Goal: Check status: Check status

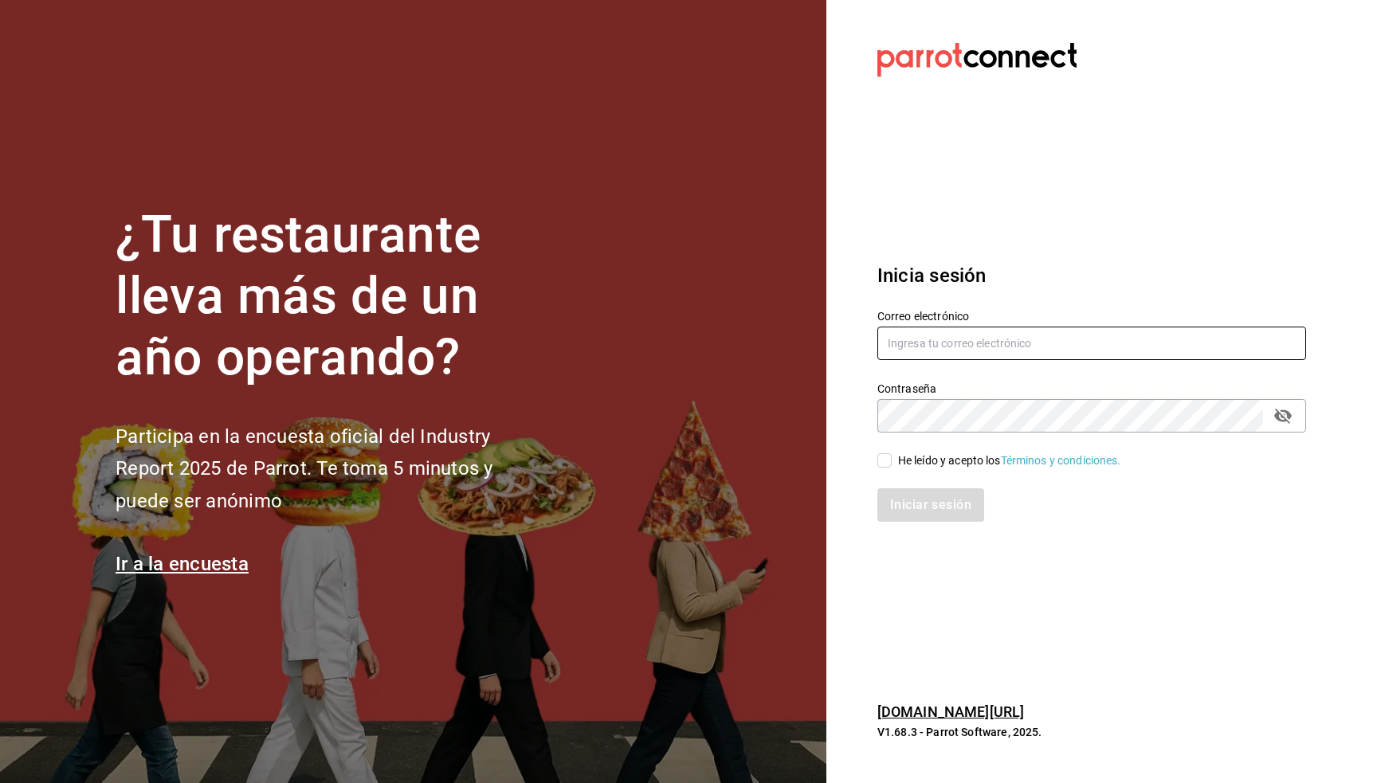
type input "[PERSON_NAME][EMAIL_ADDRESS][PERSON_NAME][DOMAIN_NAME]"
click at [940, 455] on div "He leído y acepto los Términos y condiciones." at bounding box center [1009, 461] width 223 height 17
click at [891, 455] on input "He leído y acepto los Términos y condiciones." at bounding box center [884, 460] width 14 height 14
checkbox input "true"
click at [935, 505] on button "Iniciar sesión" at bounding box center [931, 504] width 108 height 33
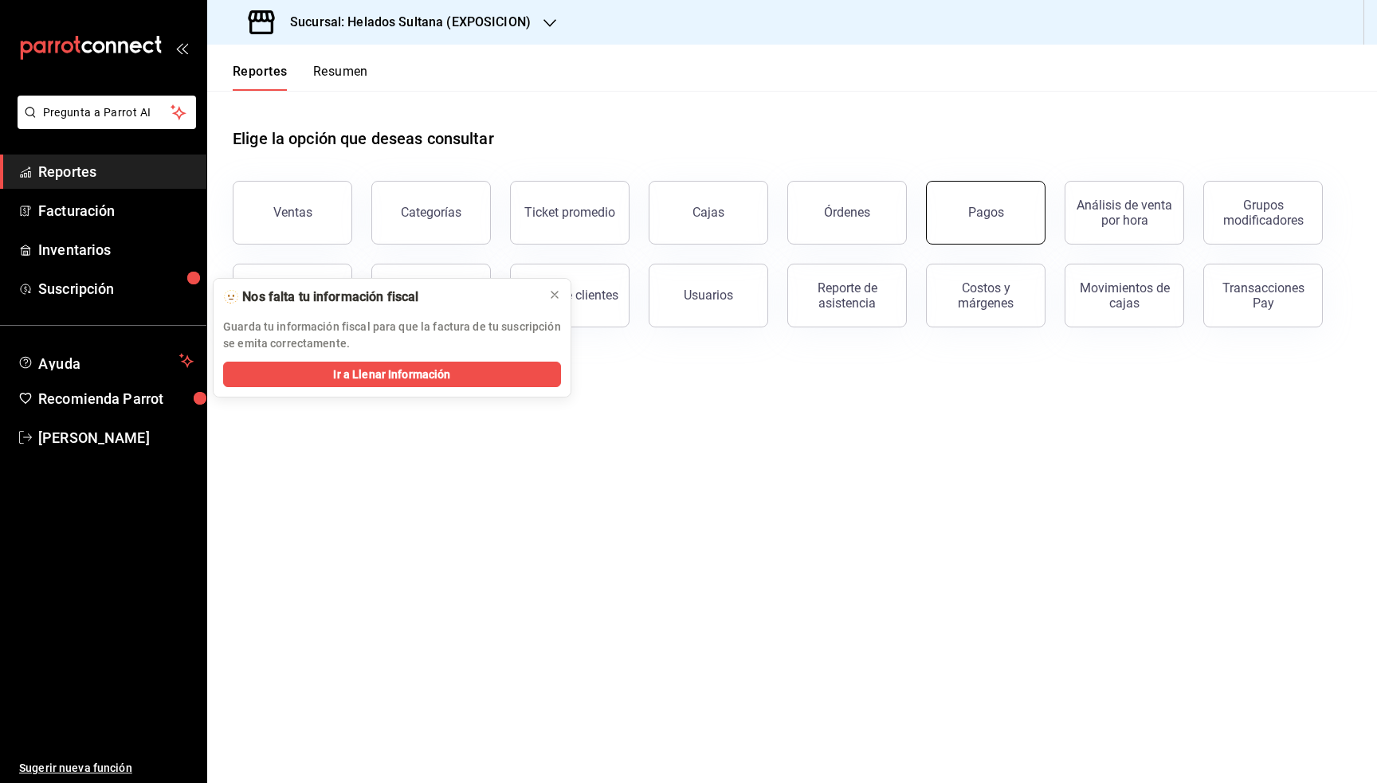
click at [1000, 230] on button "Pagos" at bounding box center [986, 213] width 120 height 64
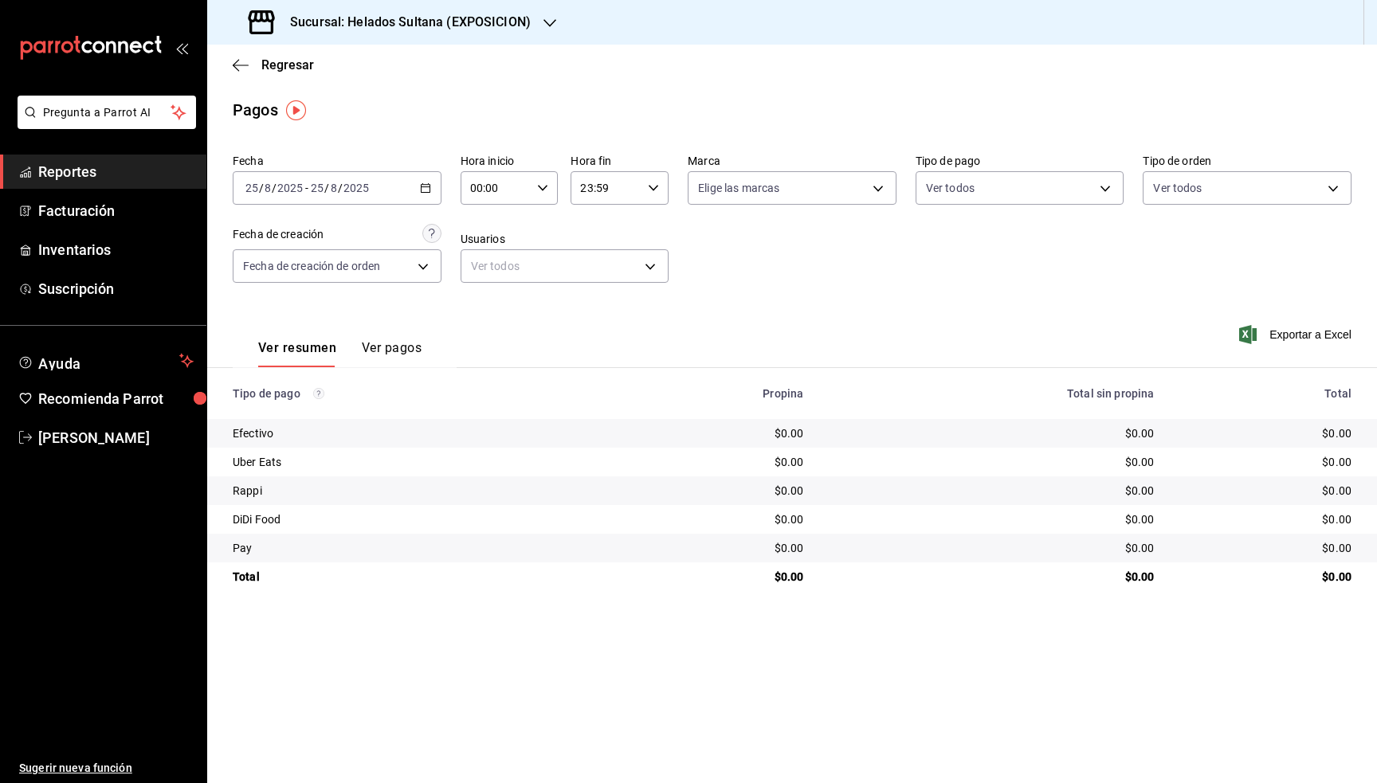
click at [515, 18] on h3 "Sucursal: Helados Sultana (EXPOSICION)" at bounding box center [403, 22] width 253 height 19
click at [359, 101] on span "Helados Sultana (VASCONCELOS)" at bounding box center [306, 104] width 172 height 17
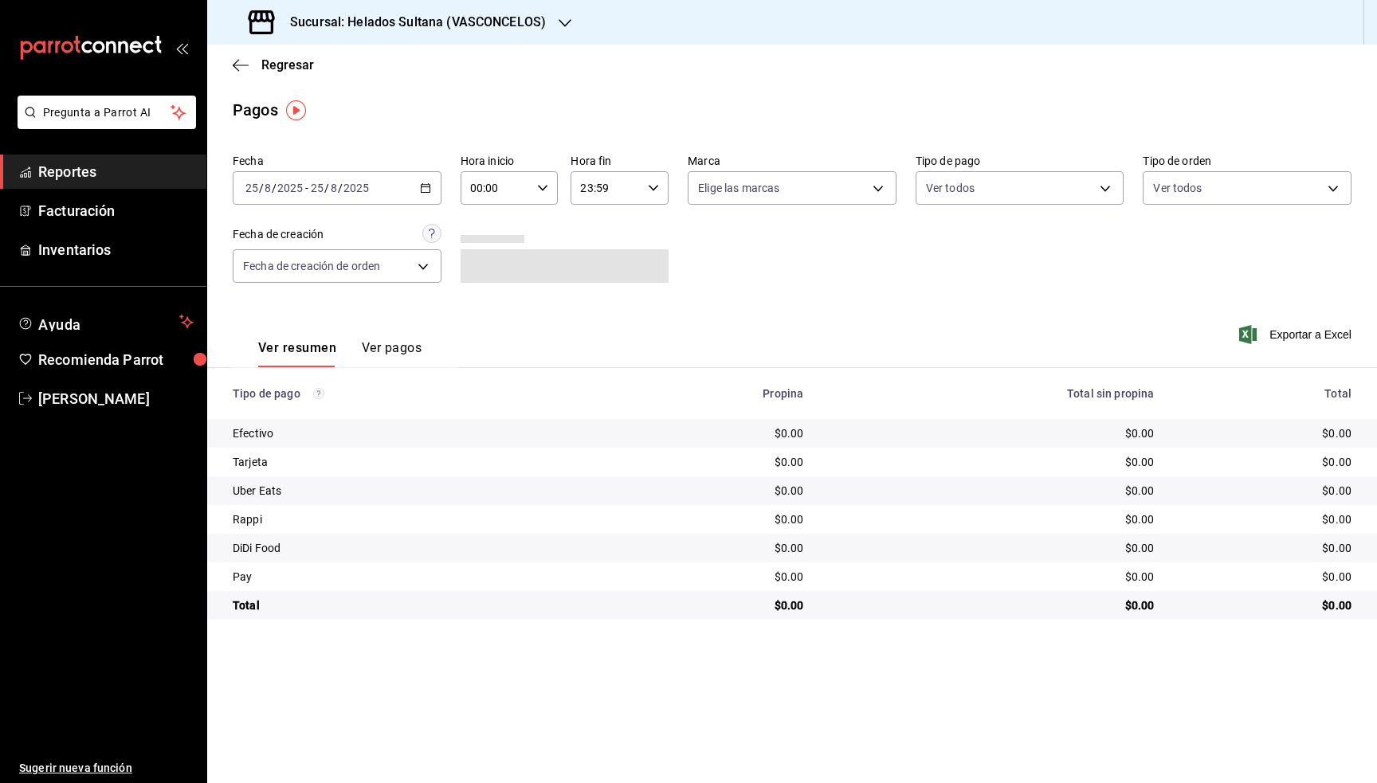
click at [433, 187] on div "2025-08-25 25 / 8 / 2025 - 2025-08-25 25 / 8 / 2025" at bounding box center [337, 187] width 209 height 33
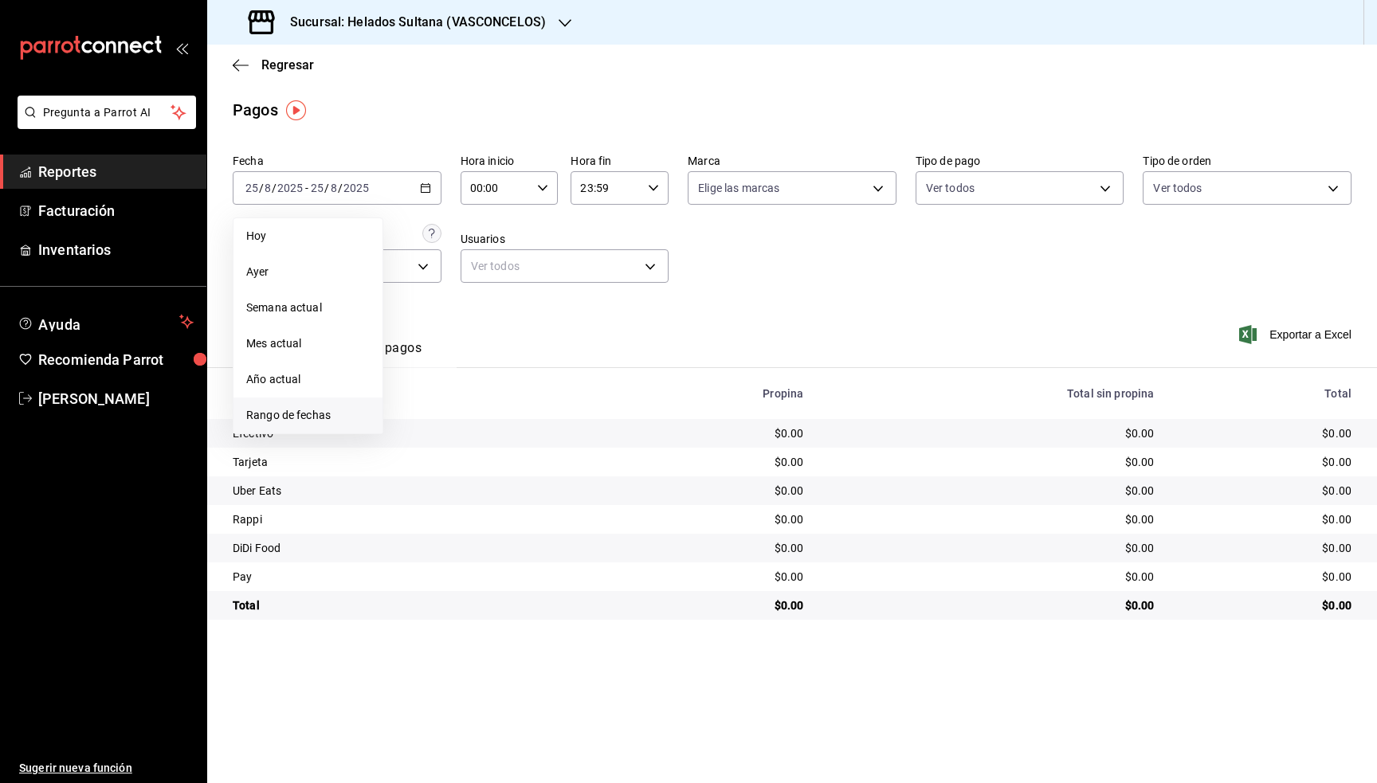
click at [322, 417] on span "Rango de fechas" at bounding box center [307, 415] width 123 height 17
click at [500, 404] on abbr "21" at bounding box center [501, 399] width 10 height 11
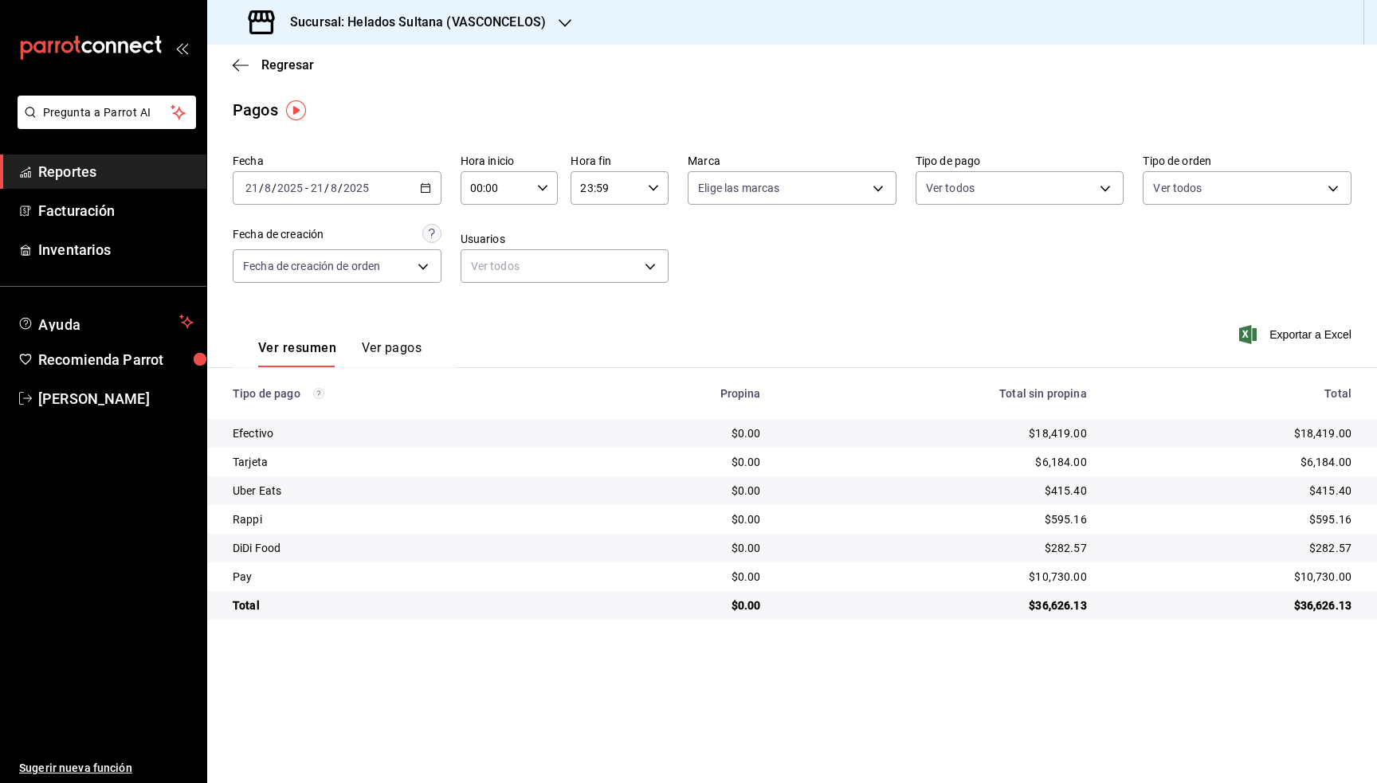
click at [406, 193] on div "2025-08-21 21 / 8 / 2025 - 2025-08-21 21 / 8 / 2025" at bounding box center [337, 187] width 209 height 33
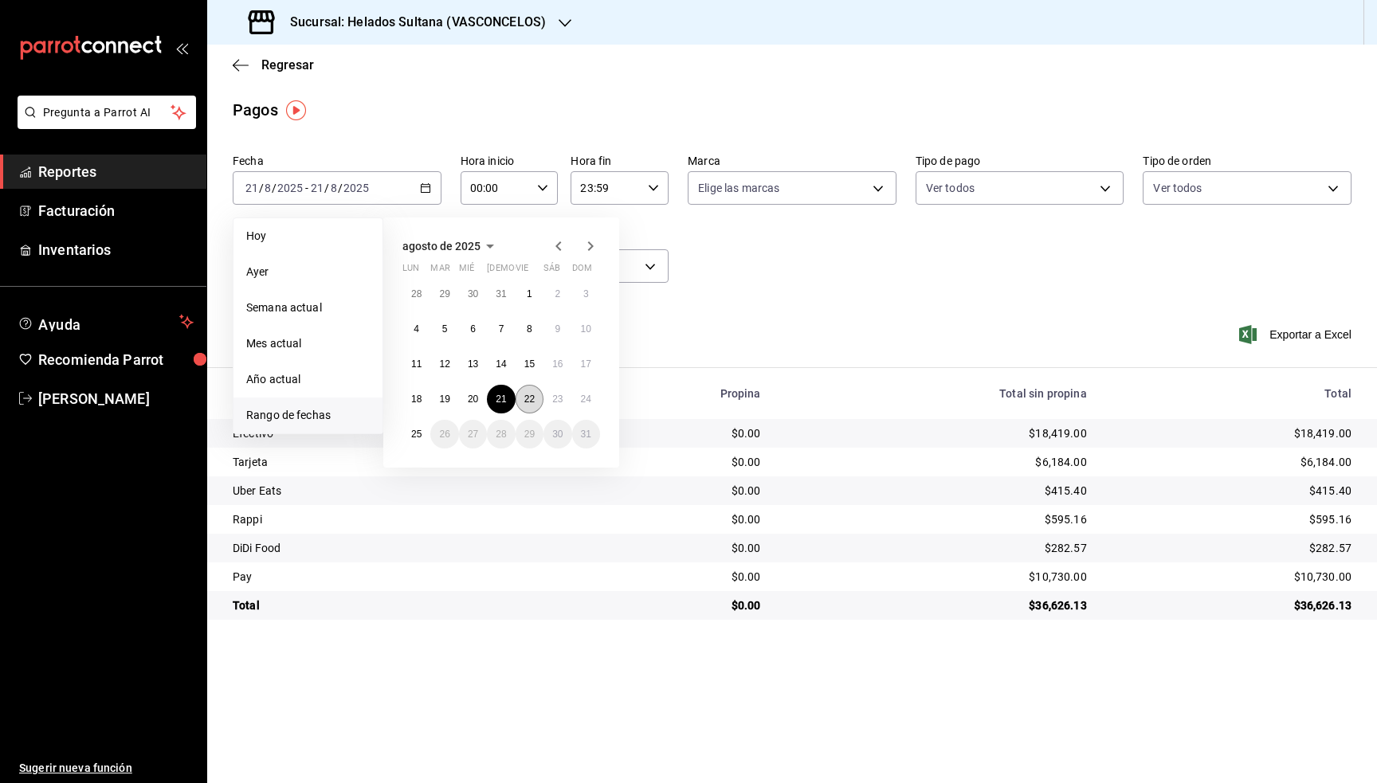
click at [528, 399] on abbr "22" at bounding box center [529, 399] width 10 height 11
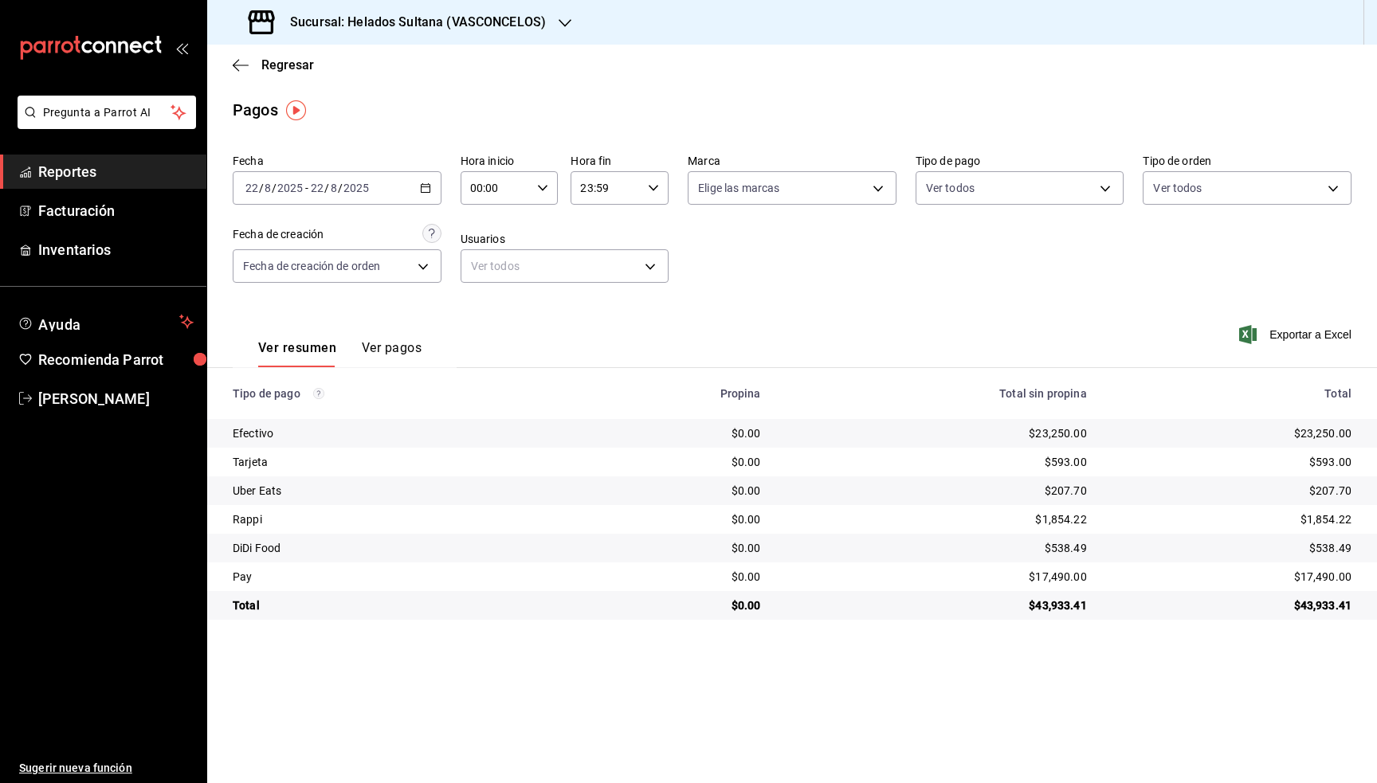
click at [430, 190] on icon "button" at bounding box center [425, 187] width 11 height 11
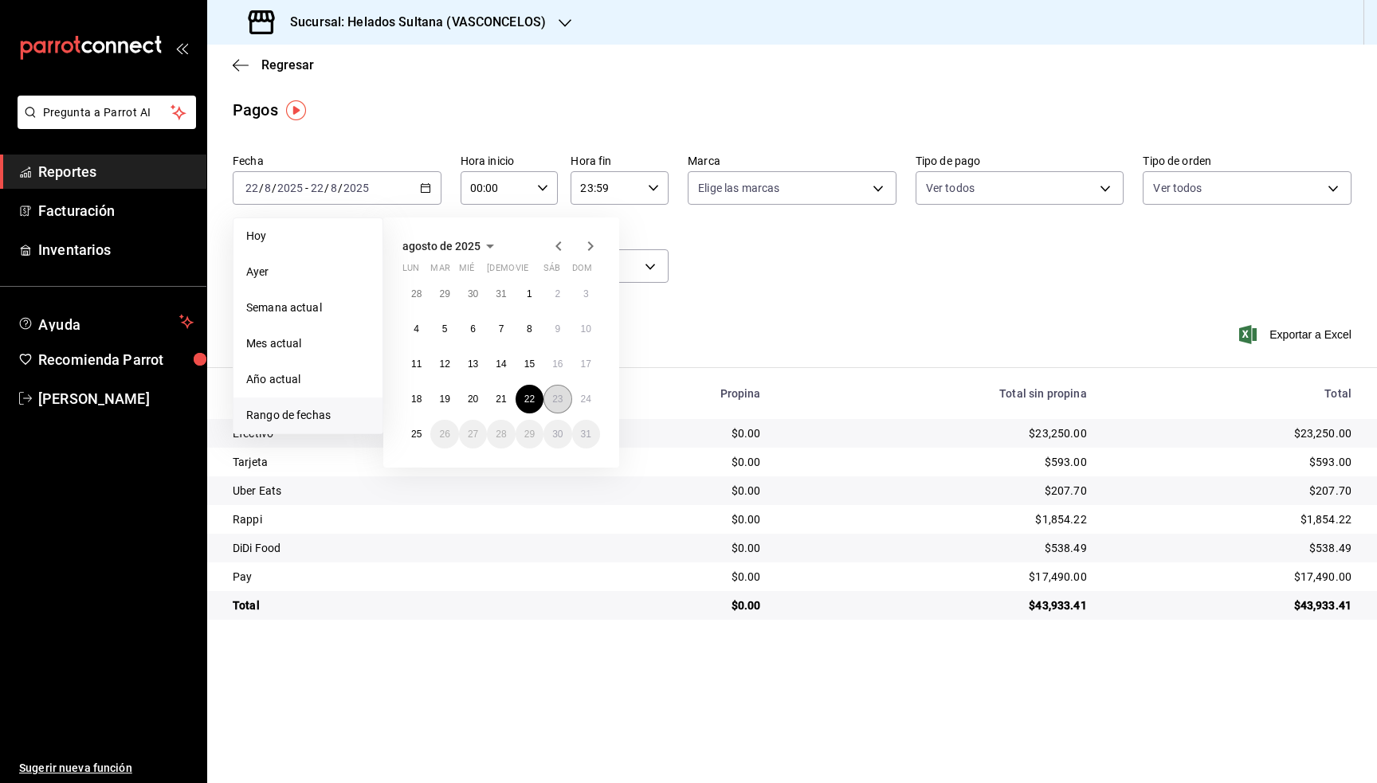
click at [552, 401] on abbr "23" at bounding box center [557, 399] width 10 height 11
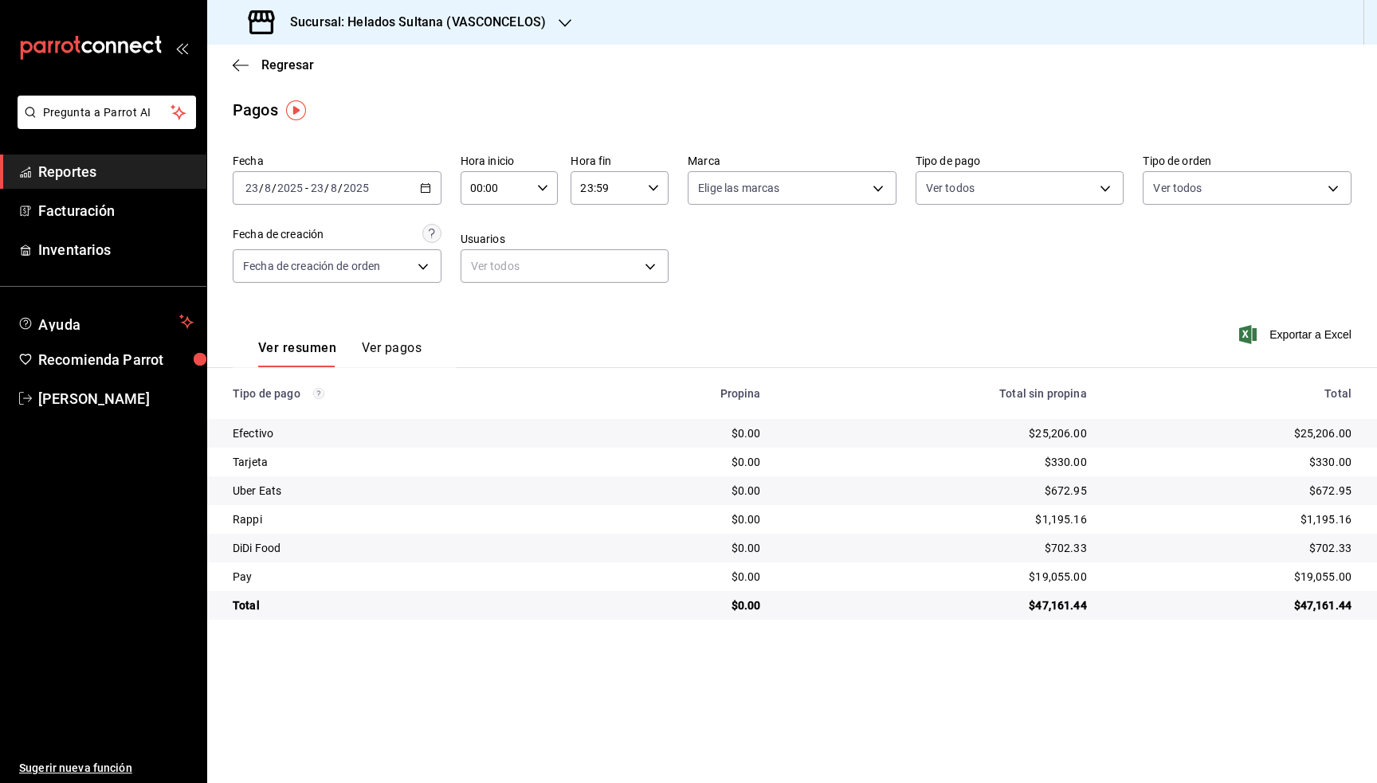
click at [427, 182] on div "2025-08-23 23 / 8 / 2025 - 2025-08-23 23 / 8 / 2025" at bounding box center [337, 187] width 209 height 33
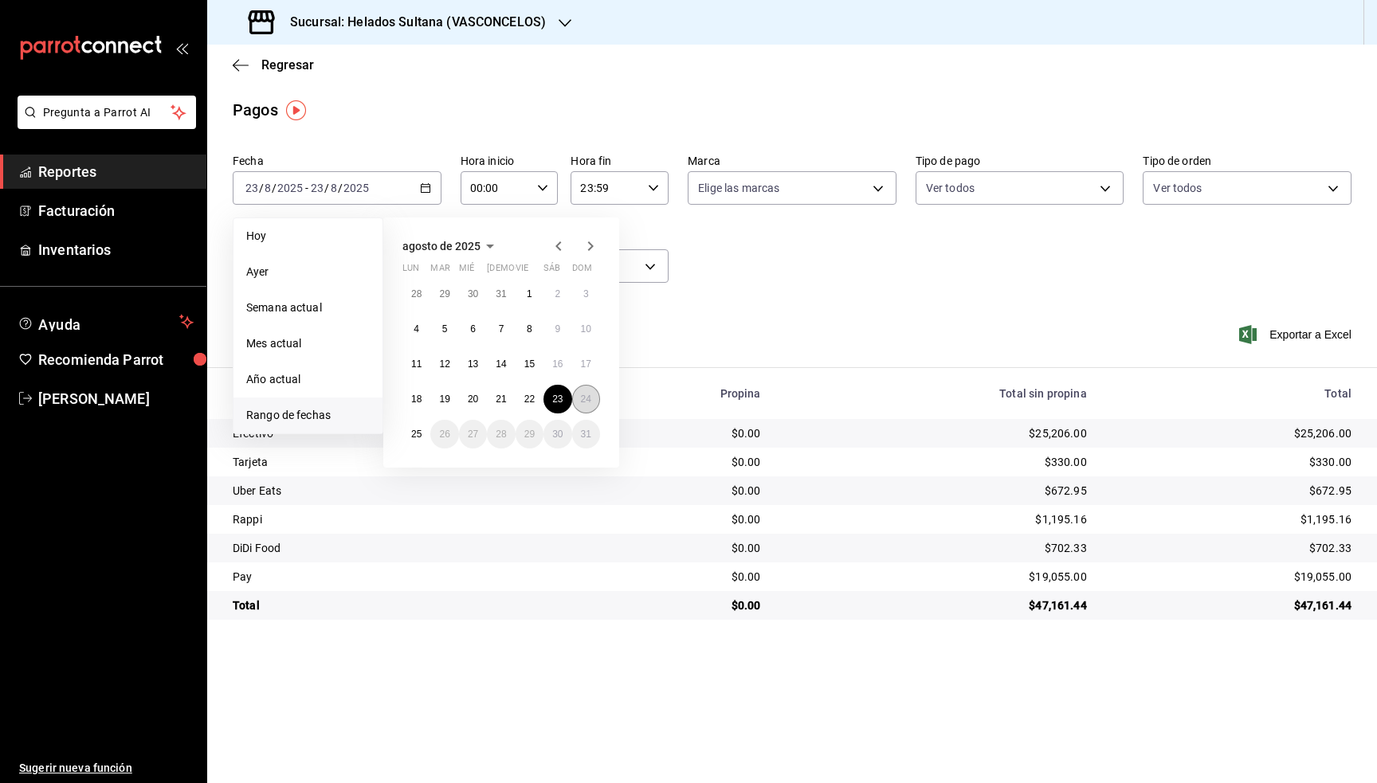
click at [587, 396] on abbr "24" at bounding box center [586, 399] width 10 height 11
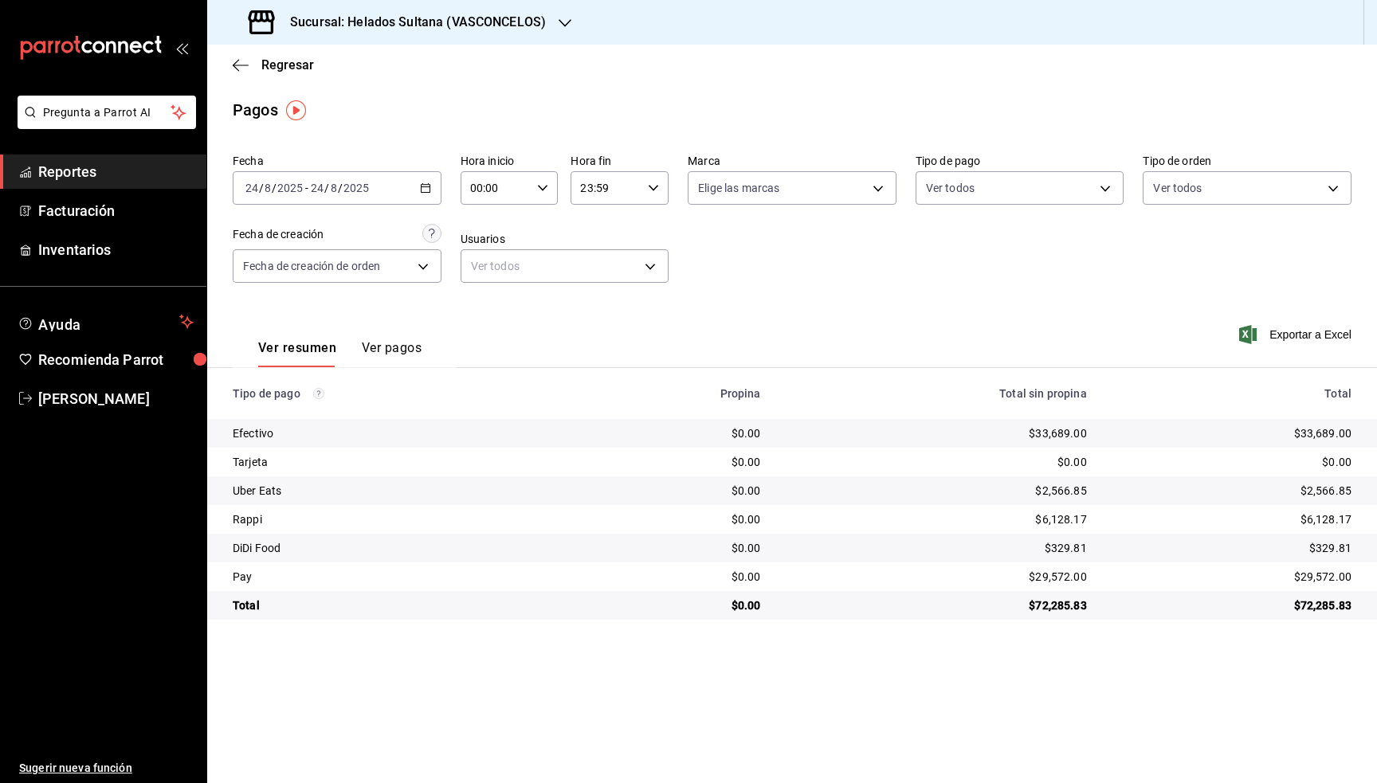
click at [436, 190] on div "2025-08-24 24 / 8 / 2025 - 2025-08-24 24 / 8 / 2025" at bounding box center [337, 187] width 209 height 33
click at [429, 191] on icon "button" at bounding box center [425, 187] width 11 height 11
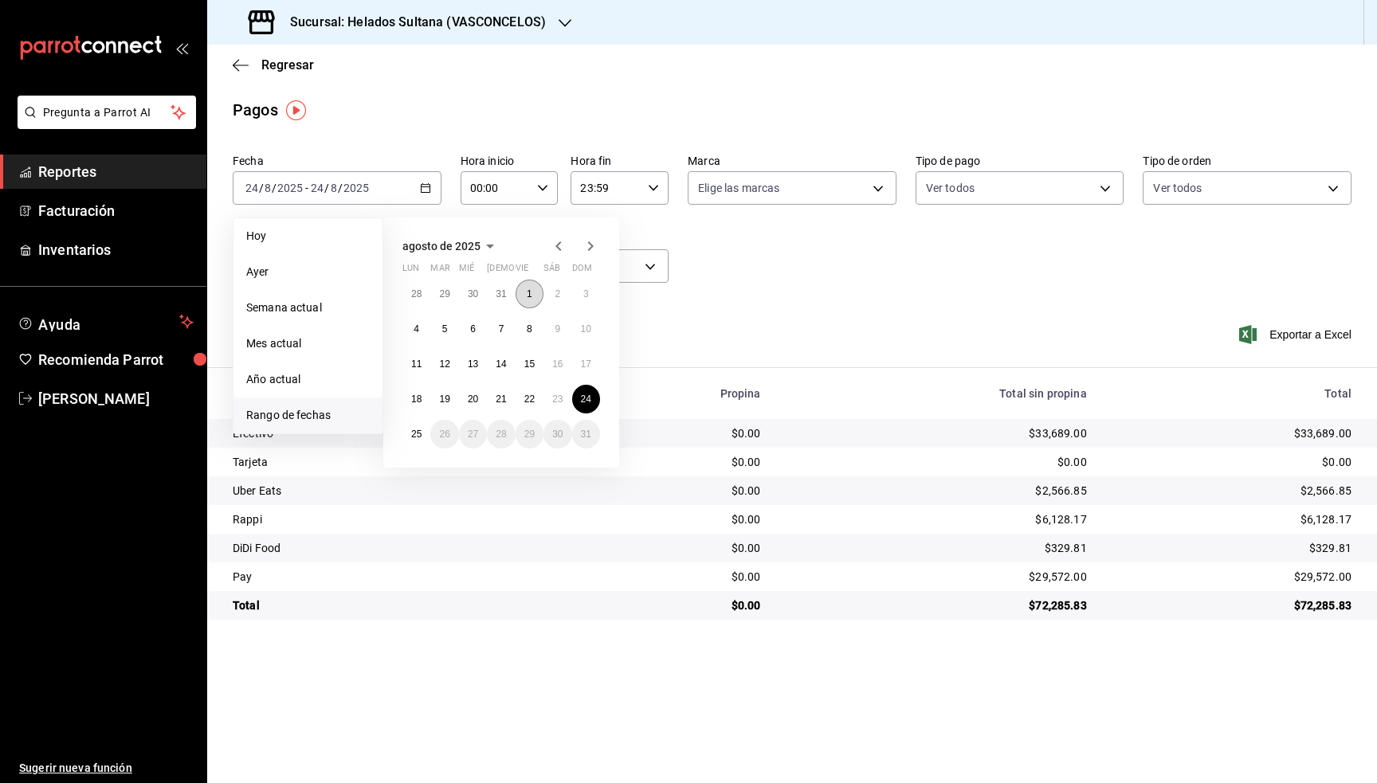
click at [539, 300] on button "1" at bounding box center [529, 294] width 28 height 29
click at [595, 398] on button "24" at bounding box center [586, 399] width 28 height 29
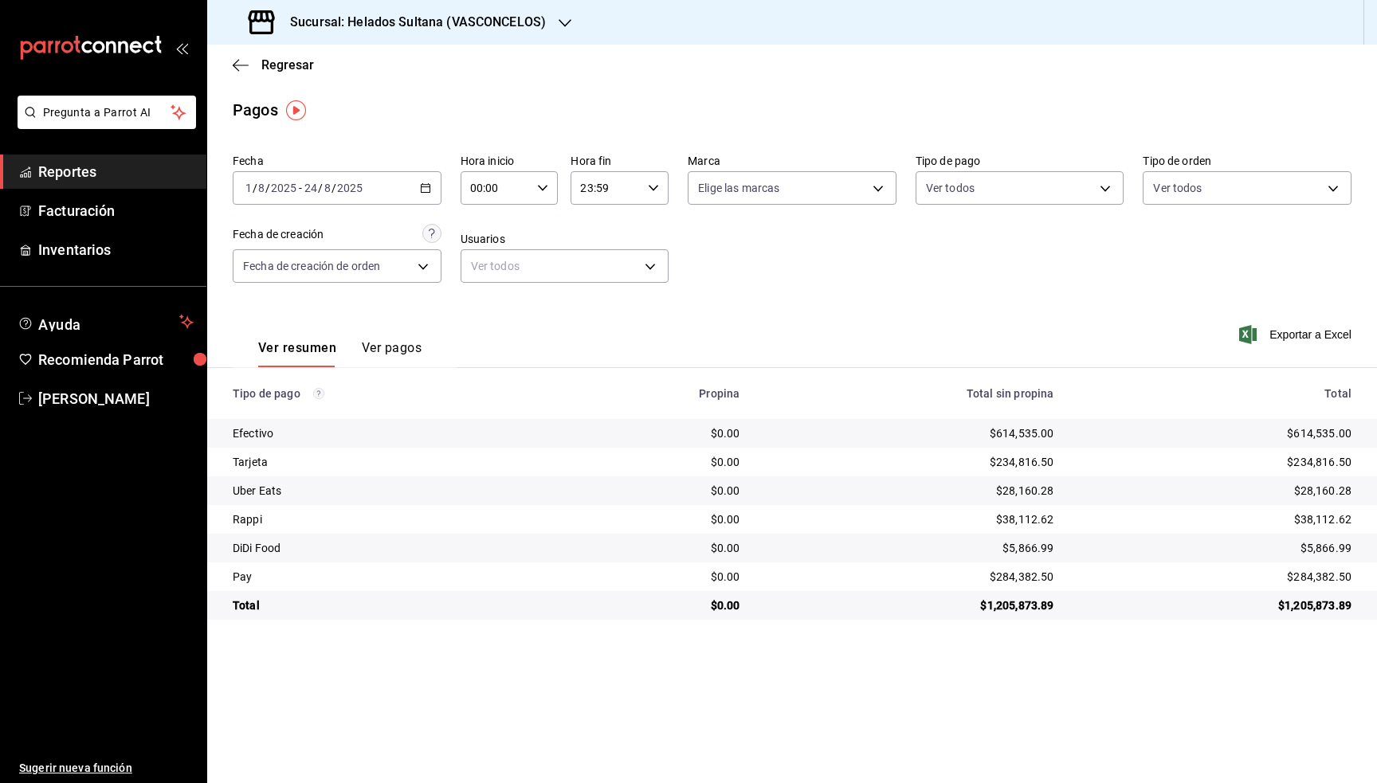
click at [425, 191] on icon "button" at bounding box center [425, 187] width 11 height 11
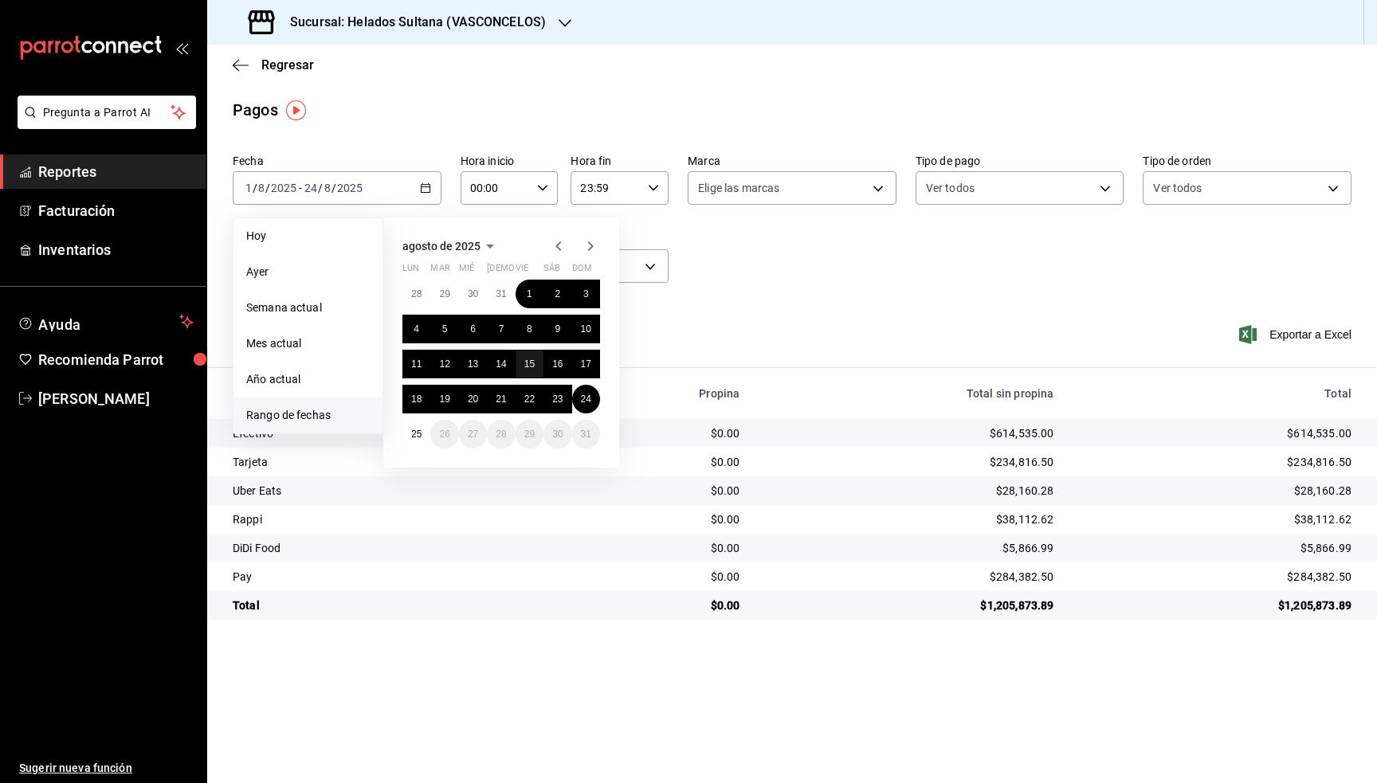
click at [531, 364] on abbr "15" at bounding box center [529, 364] width 10 height 11
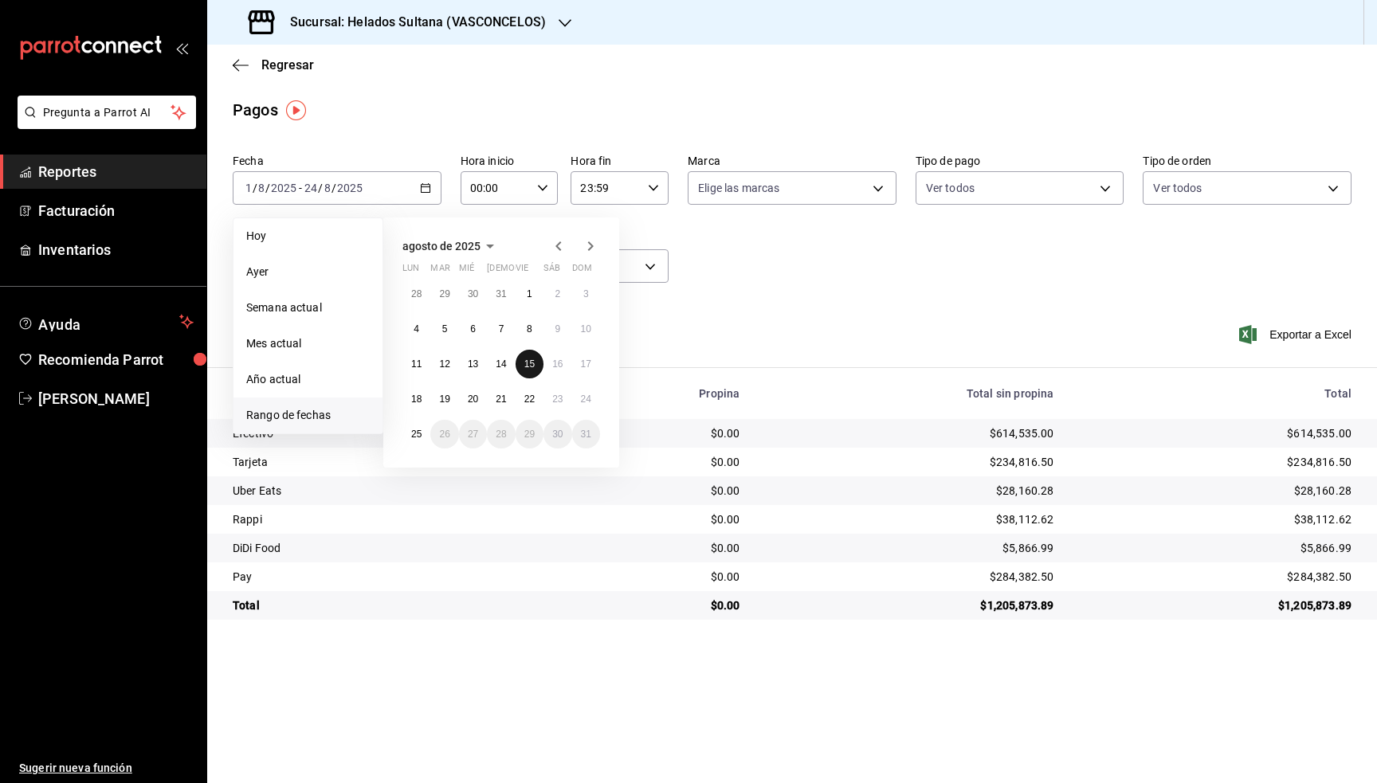
click at [531, 364] on abbr "15" at bounding box center [529, 364] width 10 height 11
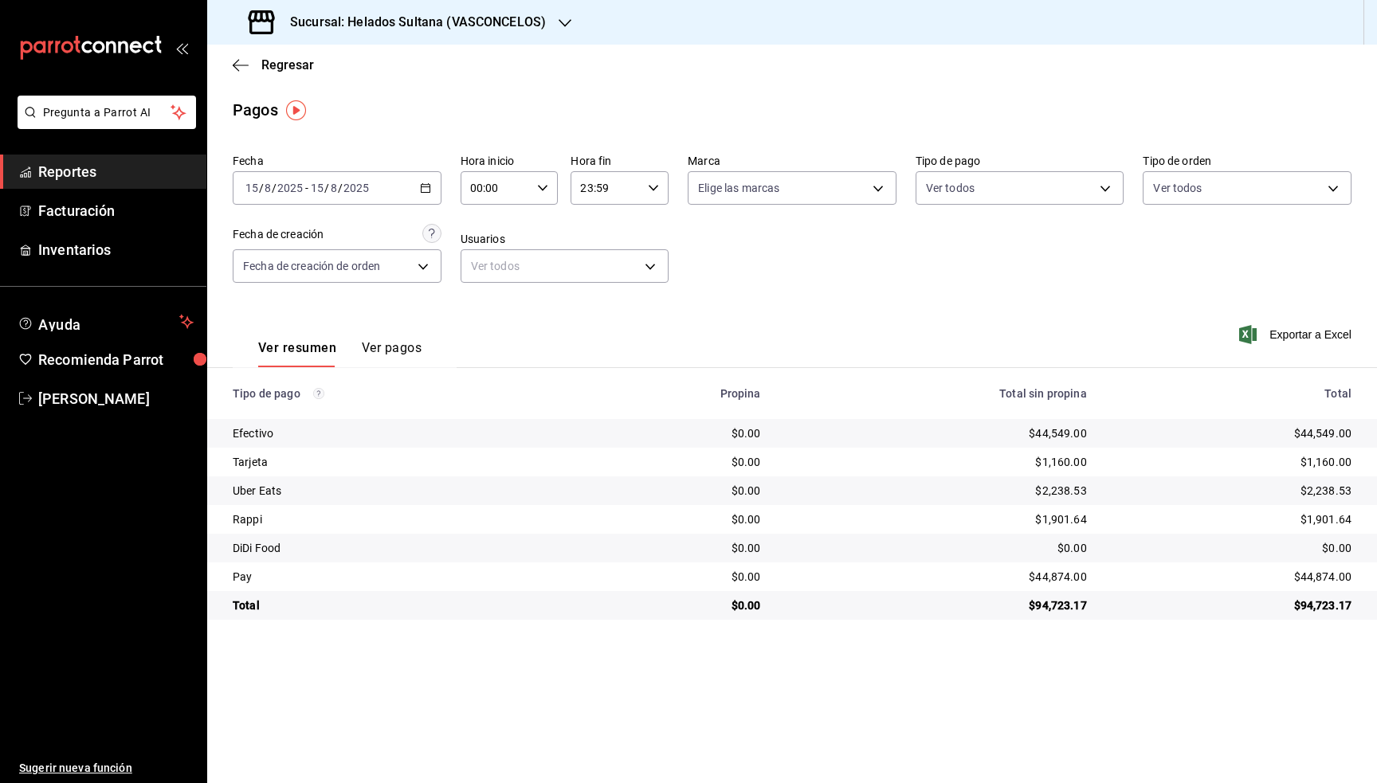
click at [423, 189] on icon "button" at bounding box center [425, 187] width 11 height 11
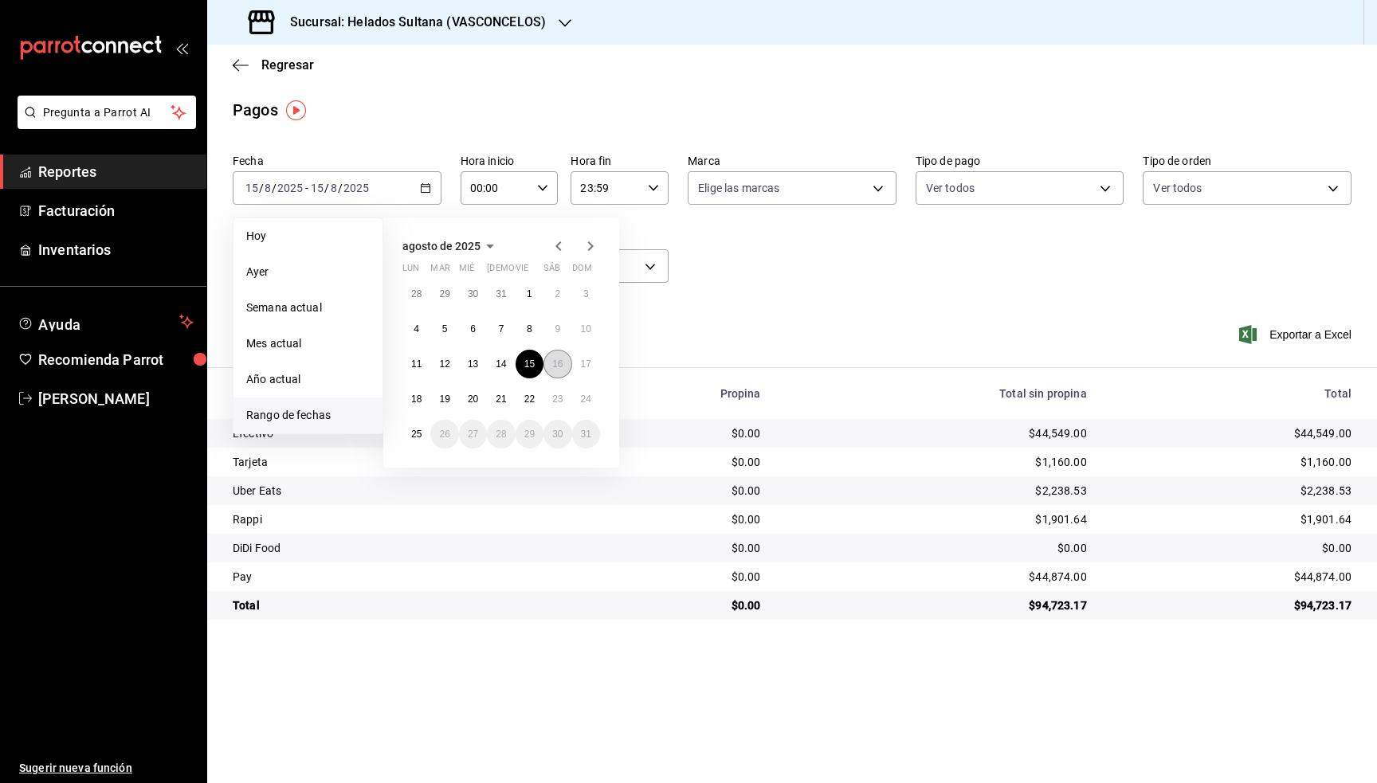
click at [558, 371] on button "16" at bounding box center [557, 364] width 28 height 29
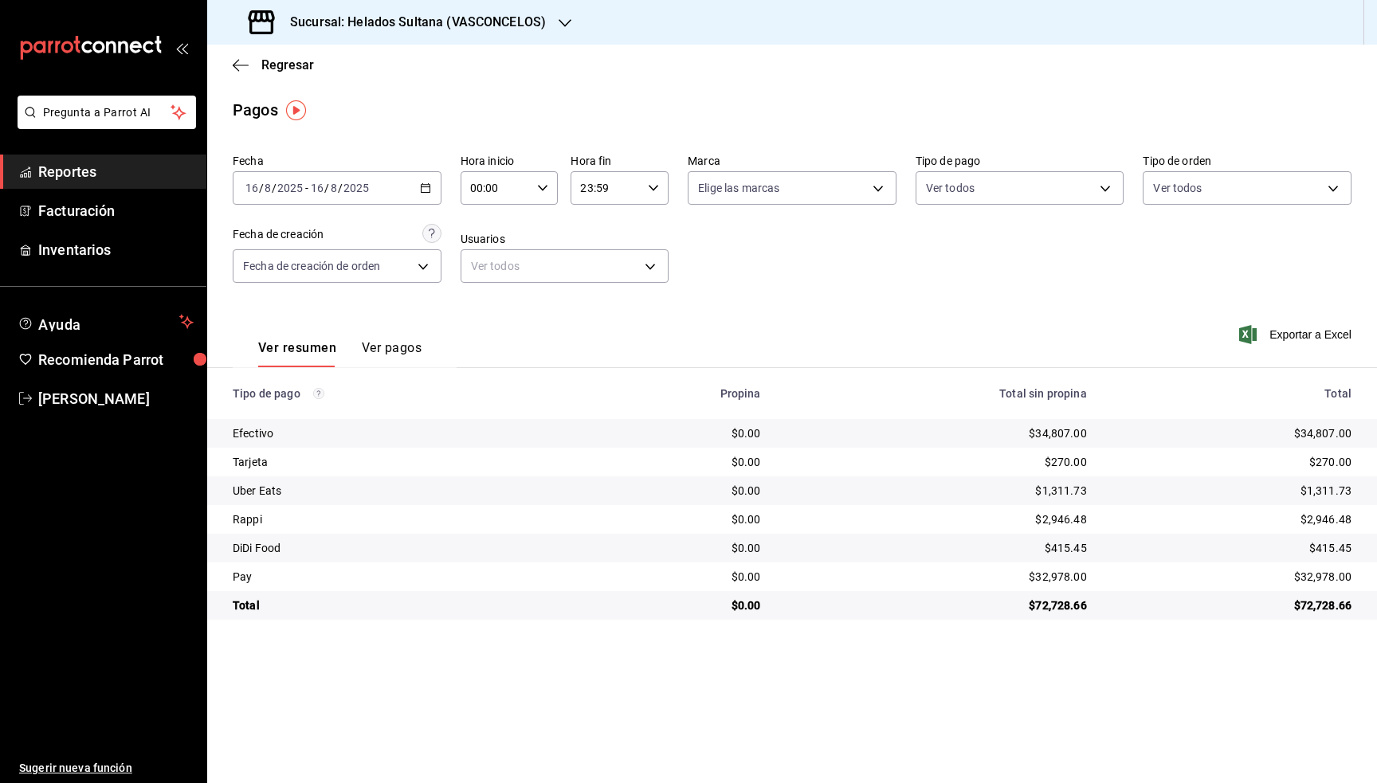
click at [425, 190] on icon "button" at bounding box center [425, 187] width 11 height 11
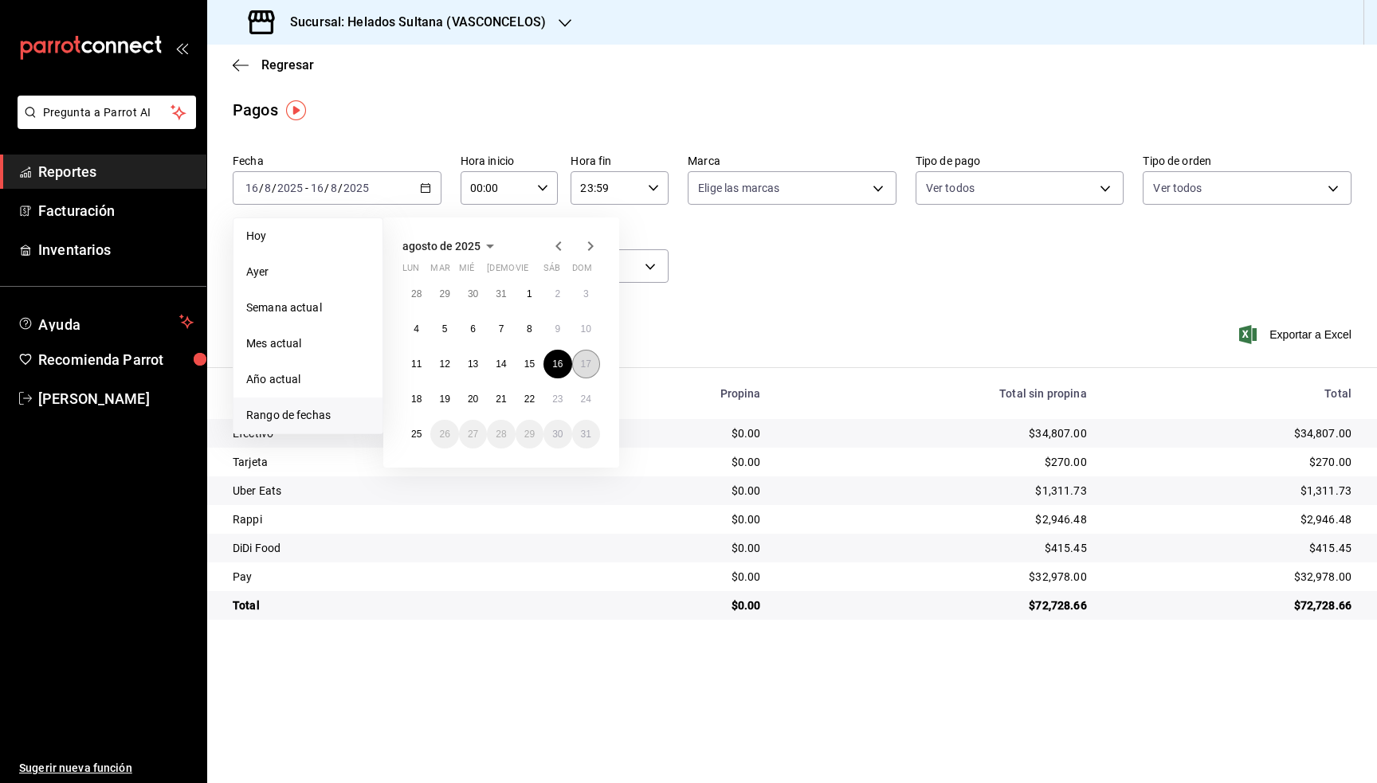
click at [590, 359] on abbr "17" at bounding box center [586, 364] width 10 height 11
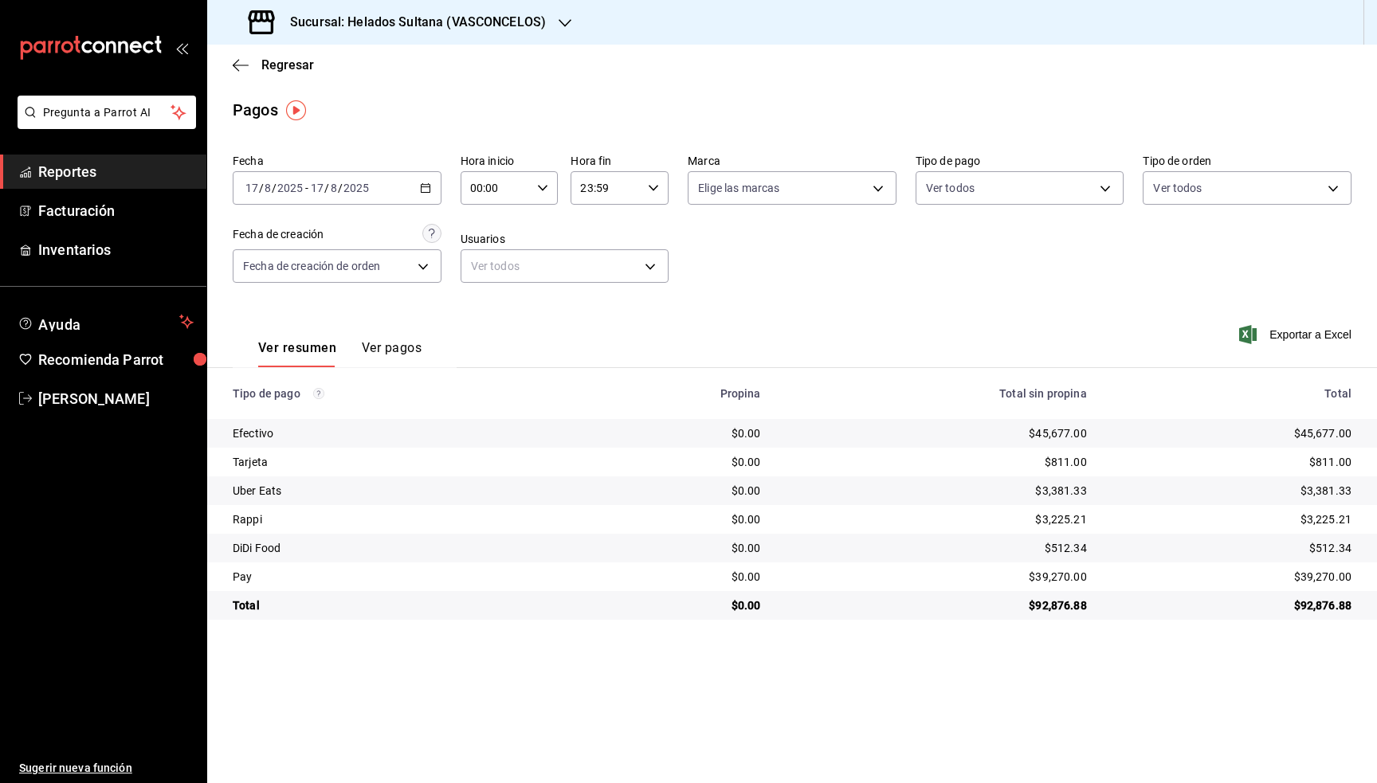
click at [421, 194] on div "2025-08-17 17 / 8 / 2025 - 2025-08-17 17 / 8 / 2025" at bounding box center [337, 187] width 209 height 33
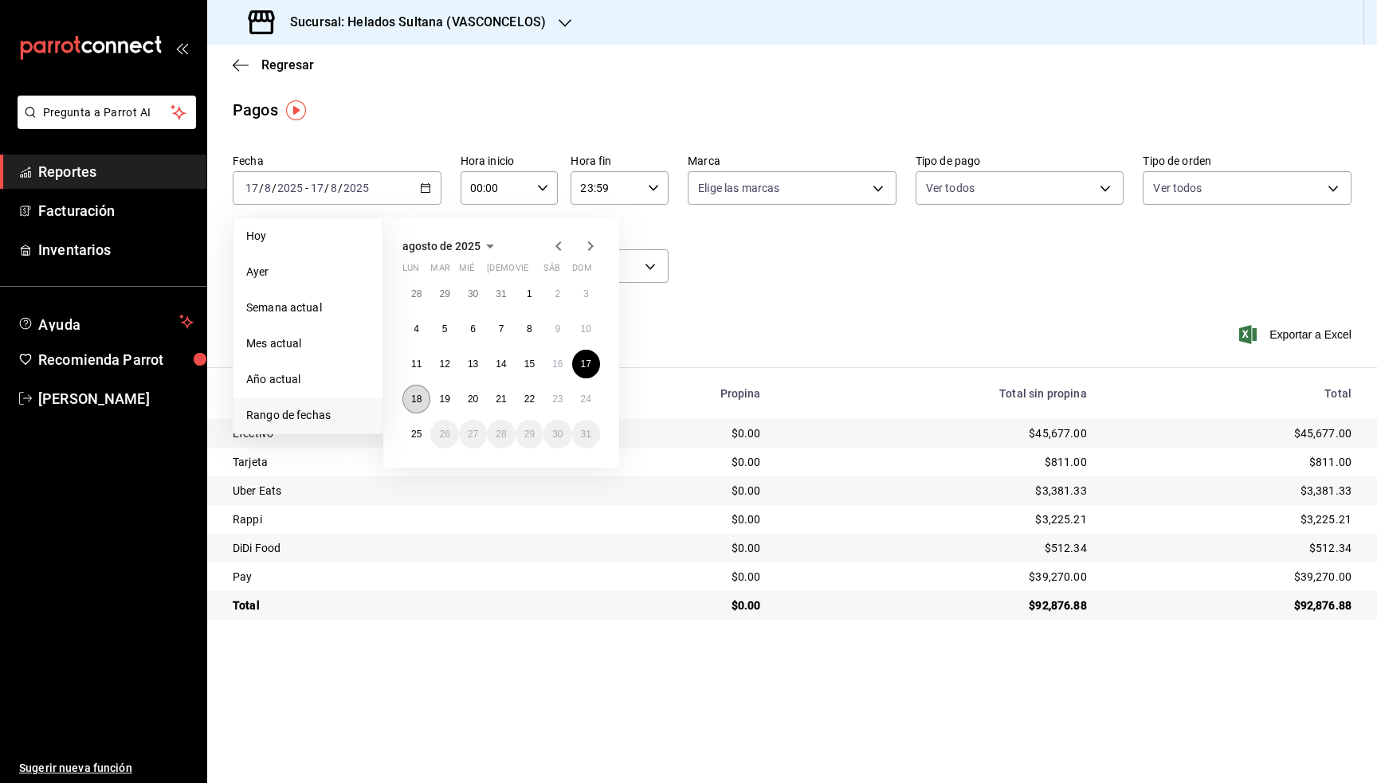
click at [414, 396] on abbr "18" at bounding box center [416, 399] width 10 height 11
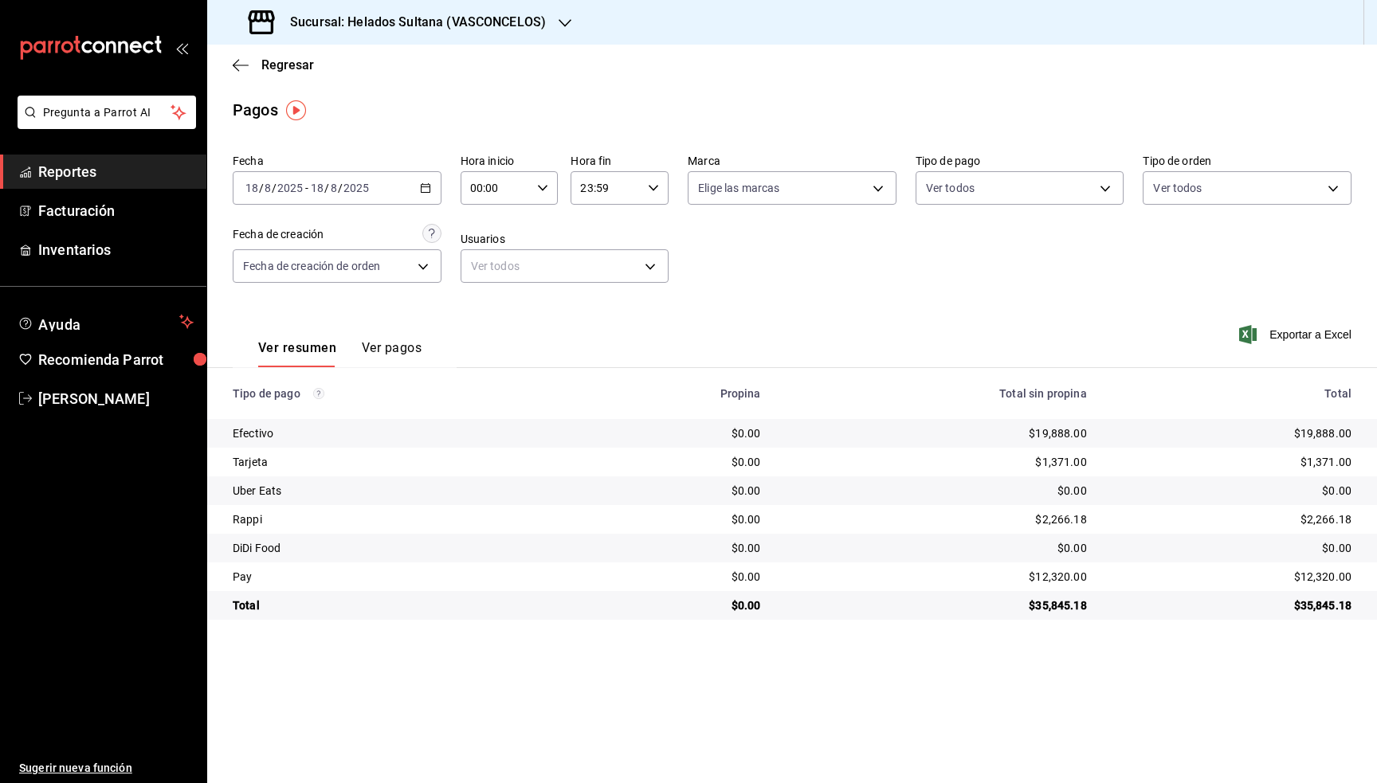
click at [419, 194] on div "2025-08-18 18 / 8 / 2025 - 2025-08-18 18 / 8 / 2025" at bounding box center [337, 187] width 209 height 33
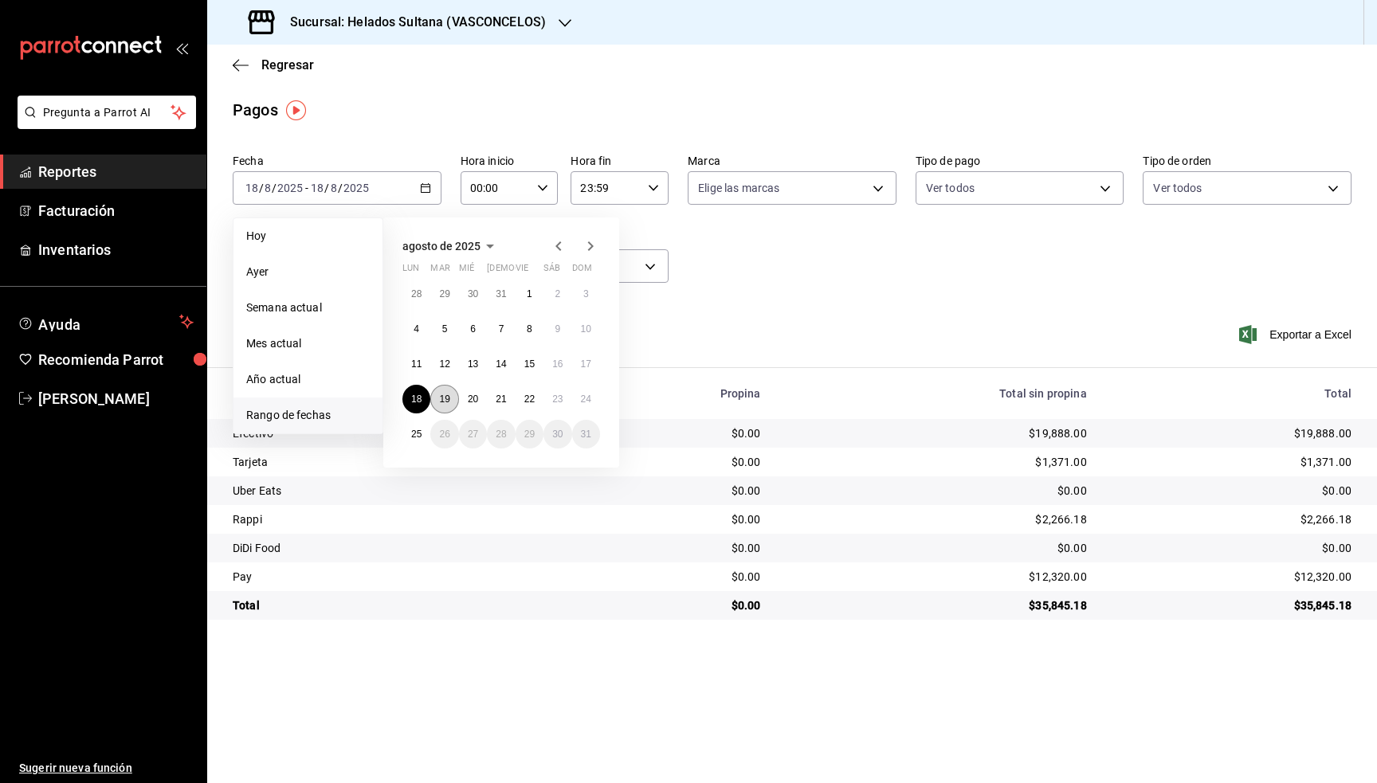
click at [439, 397] on button "19" at bounding box center [444, 399] width 28 height 29
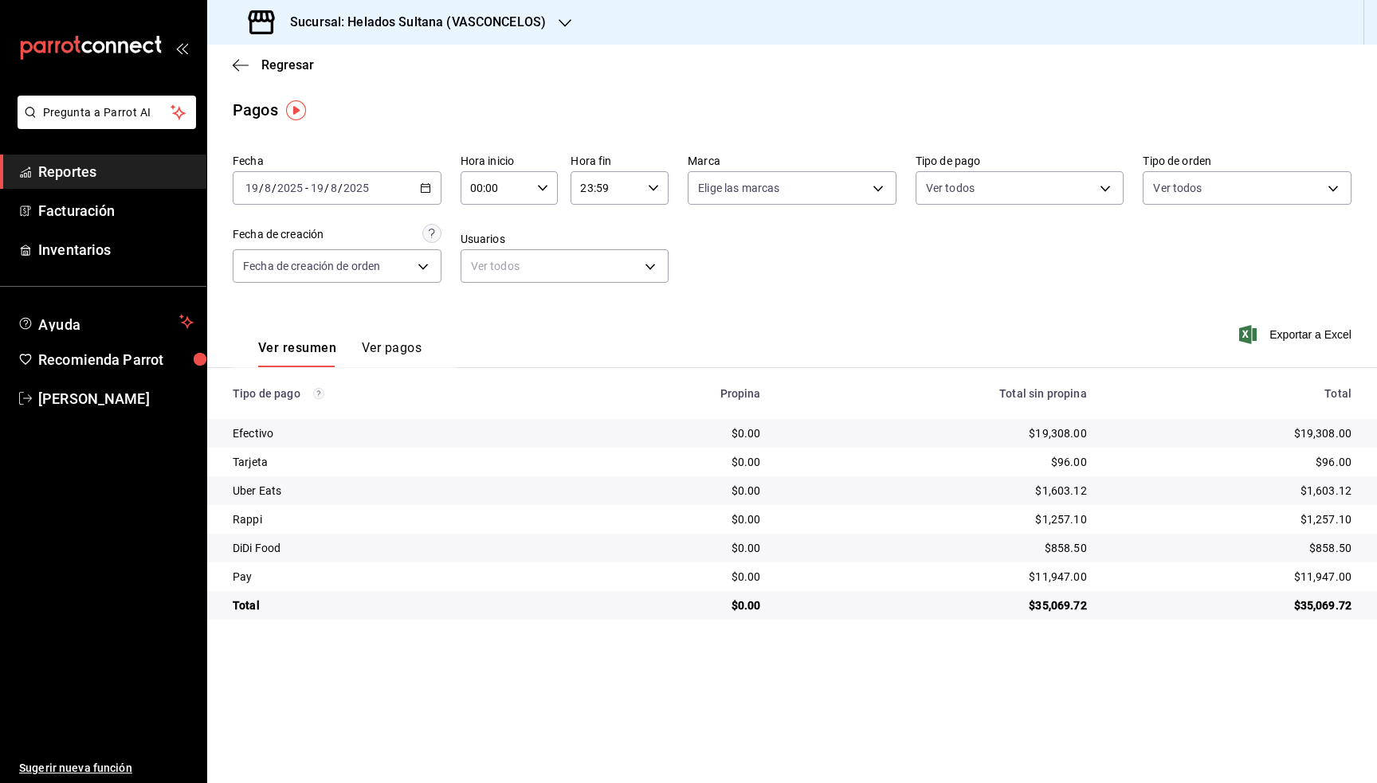
click at [394, 198] on div "2025-08-19 19 / 8 / 2025 - 2025-08-19 19 / 8 / 2025" at bounding box center [337, 187] width 209 height 33
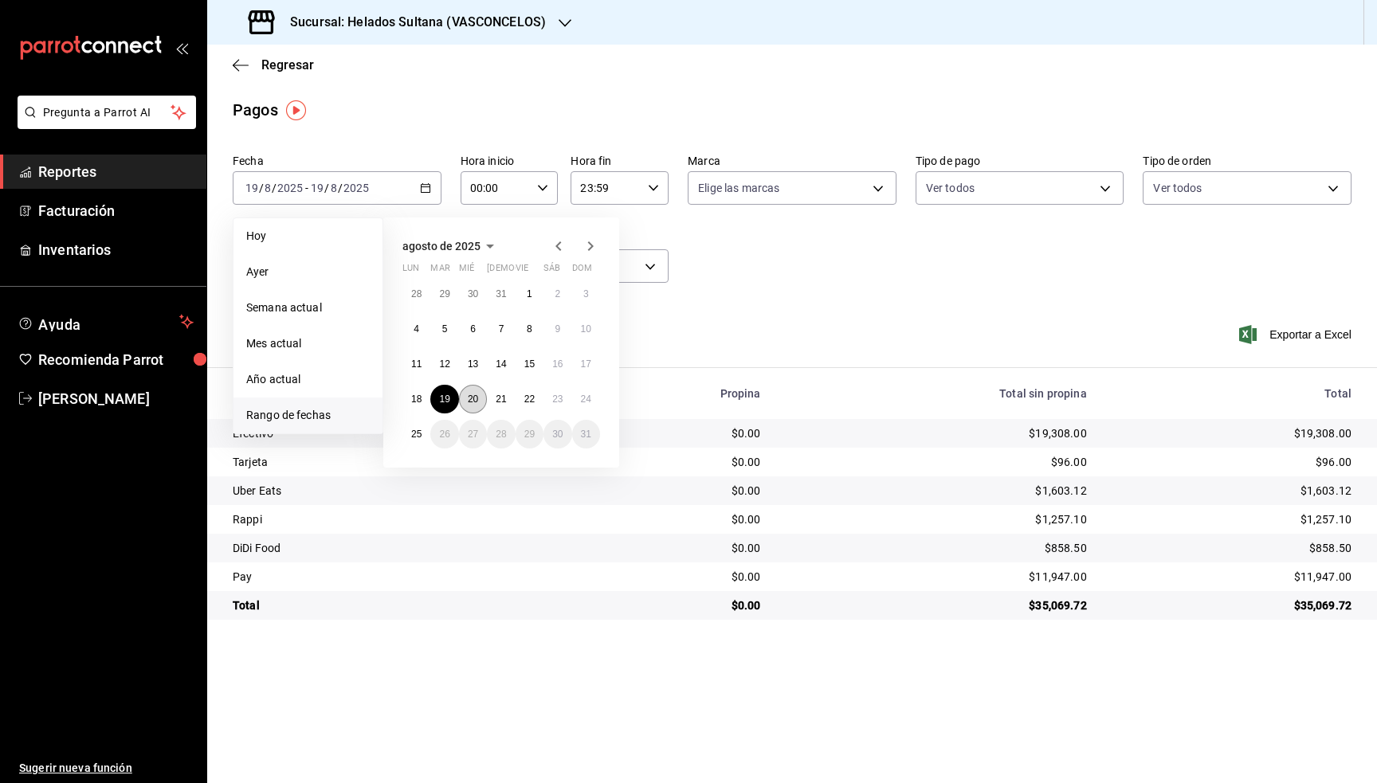
click at [472, 392] on button "20" at bounding box center [473, 399] width 28 height 29
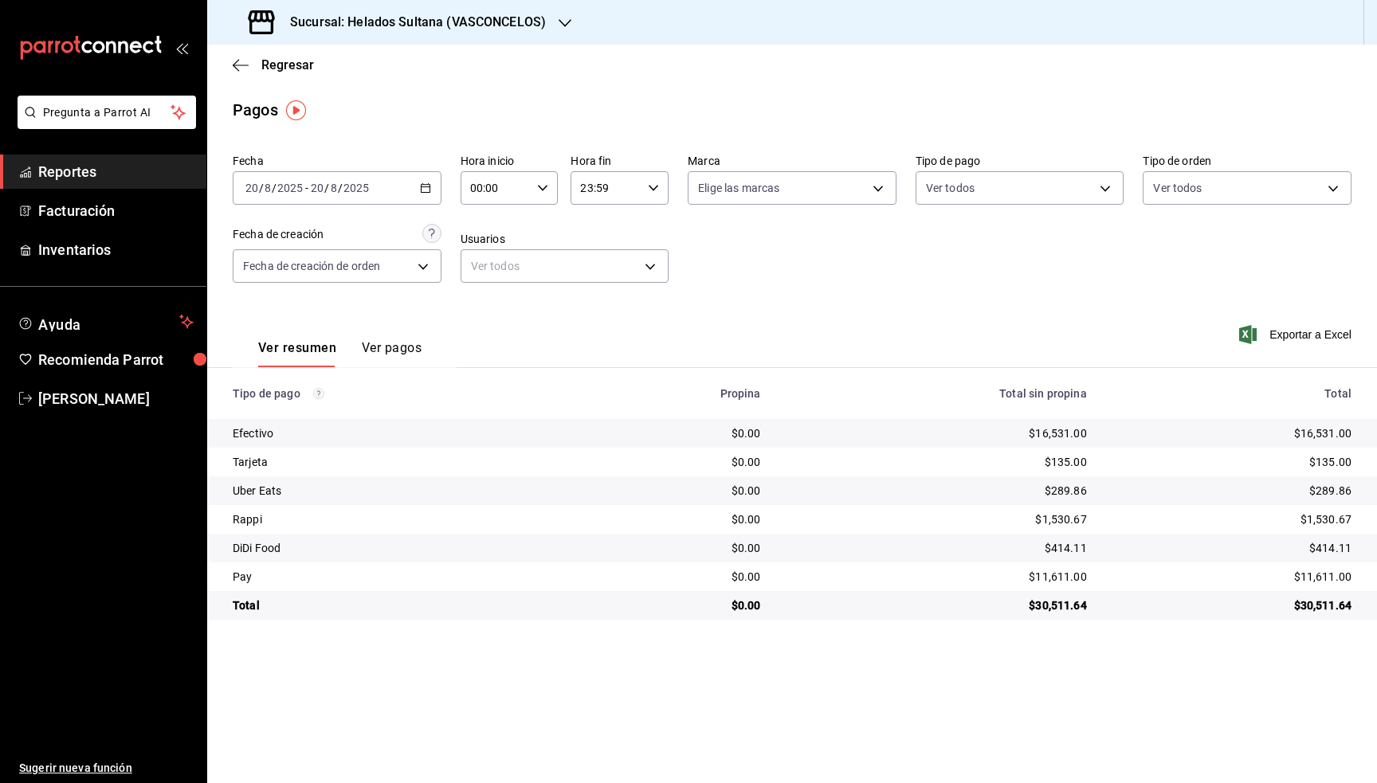
click at [410, 194] on div "2025-08-20 20 / 8 / 2025 - 2025-08-20 20 / 8 / 2025" at bounding box center [337, 187] width 209 height 33
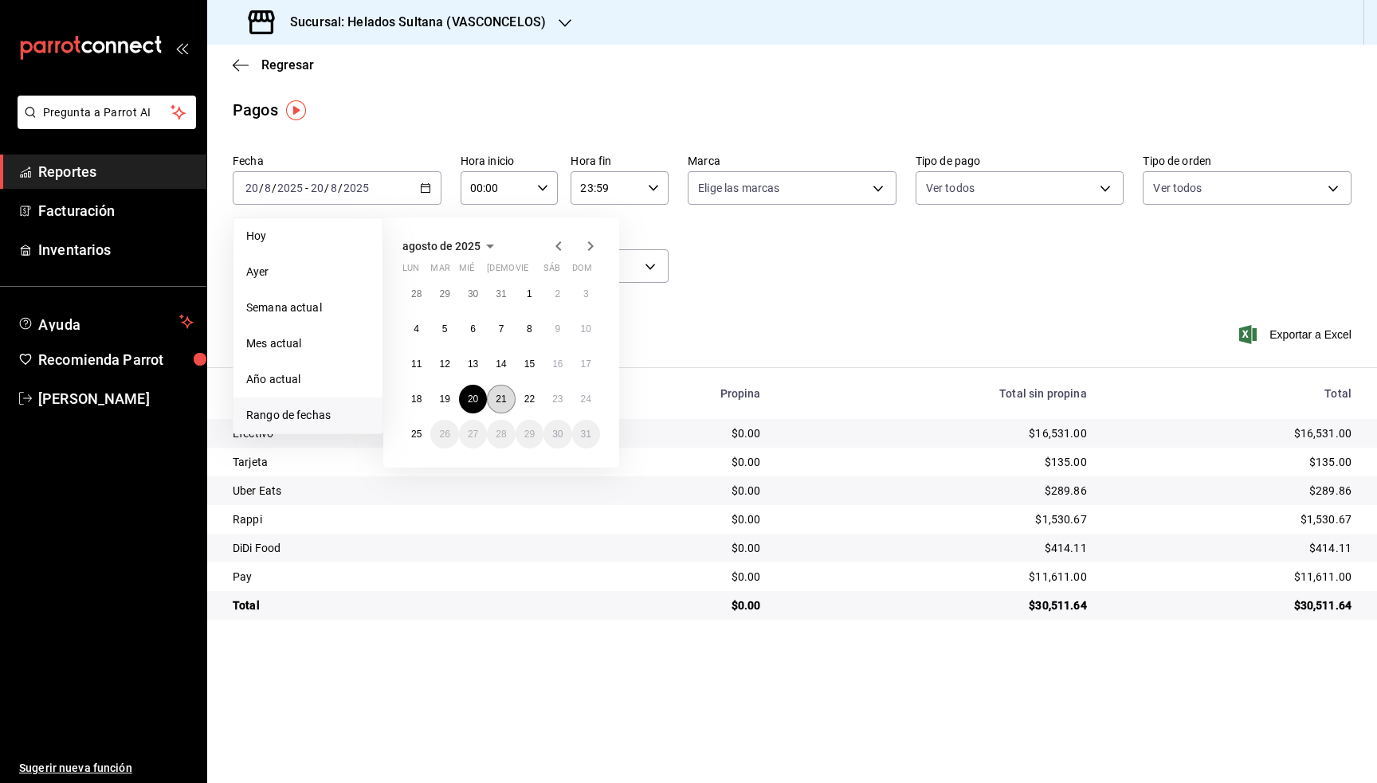
click at [498, 398] on abbr "21" at bounding box center [501, 399] width 10 height 11
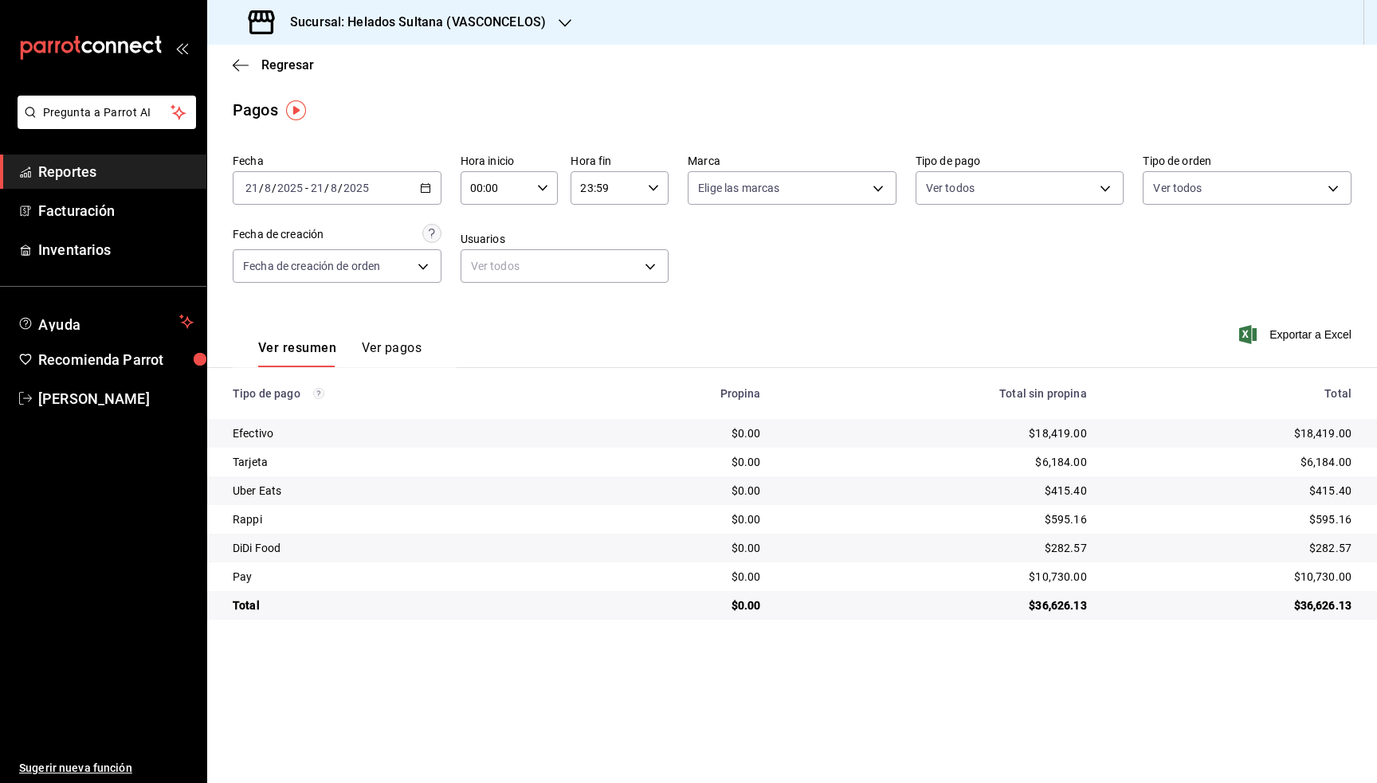
click at [415, 185] on div "2025-08-21 21 / 8 / 2025 - 2025-08-21 21 / 8 / 2025" at bounding box center [337, 187] width 209 height 33
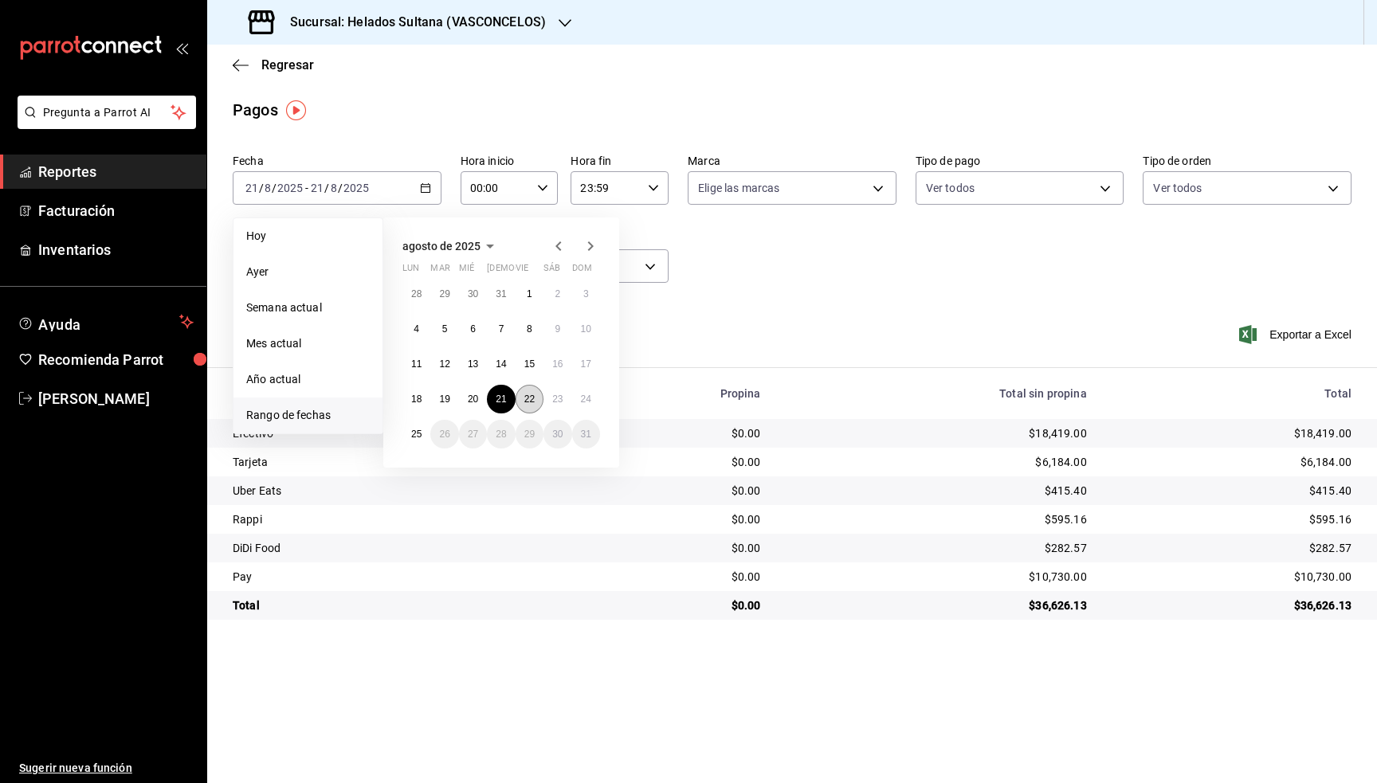
click at [519, 394] on button "22" at bounding box center [529, 399] width 28 height 29
